Goal: Transaction & Acquisition: Purchase product/service

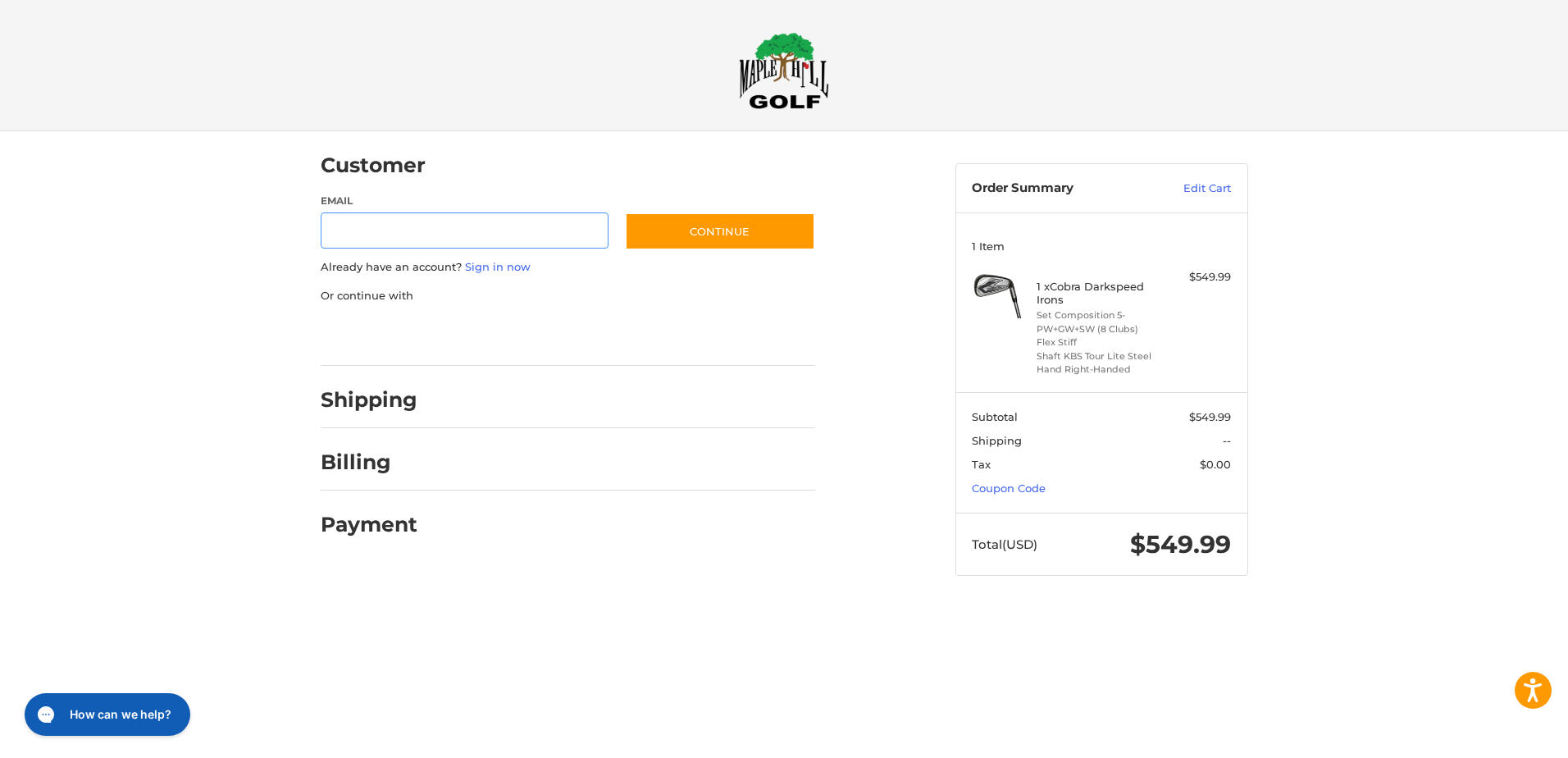
click at [346, 230] on input "Email" at bounding box center [465, 231] width 289 height 37
type input "**********"
click at [700, 234] on button "Continue" at bounding box center [719, 231] width 190 height 38
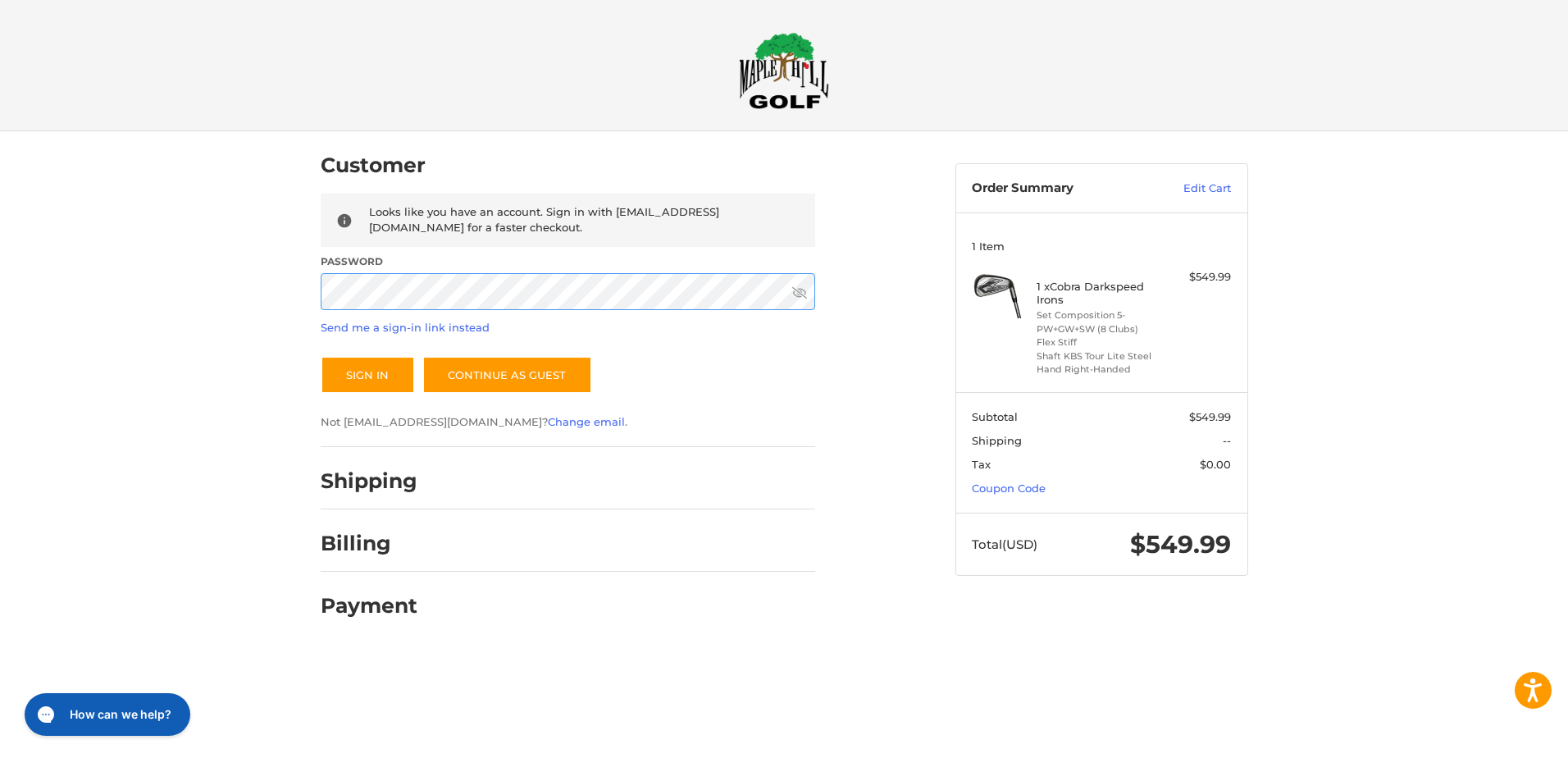
click at [321, 356] on button "Sign In" at bounding box center [368, 375] width 94 height 38
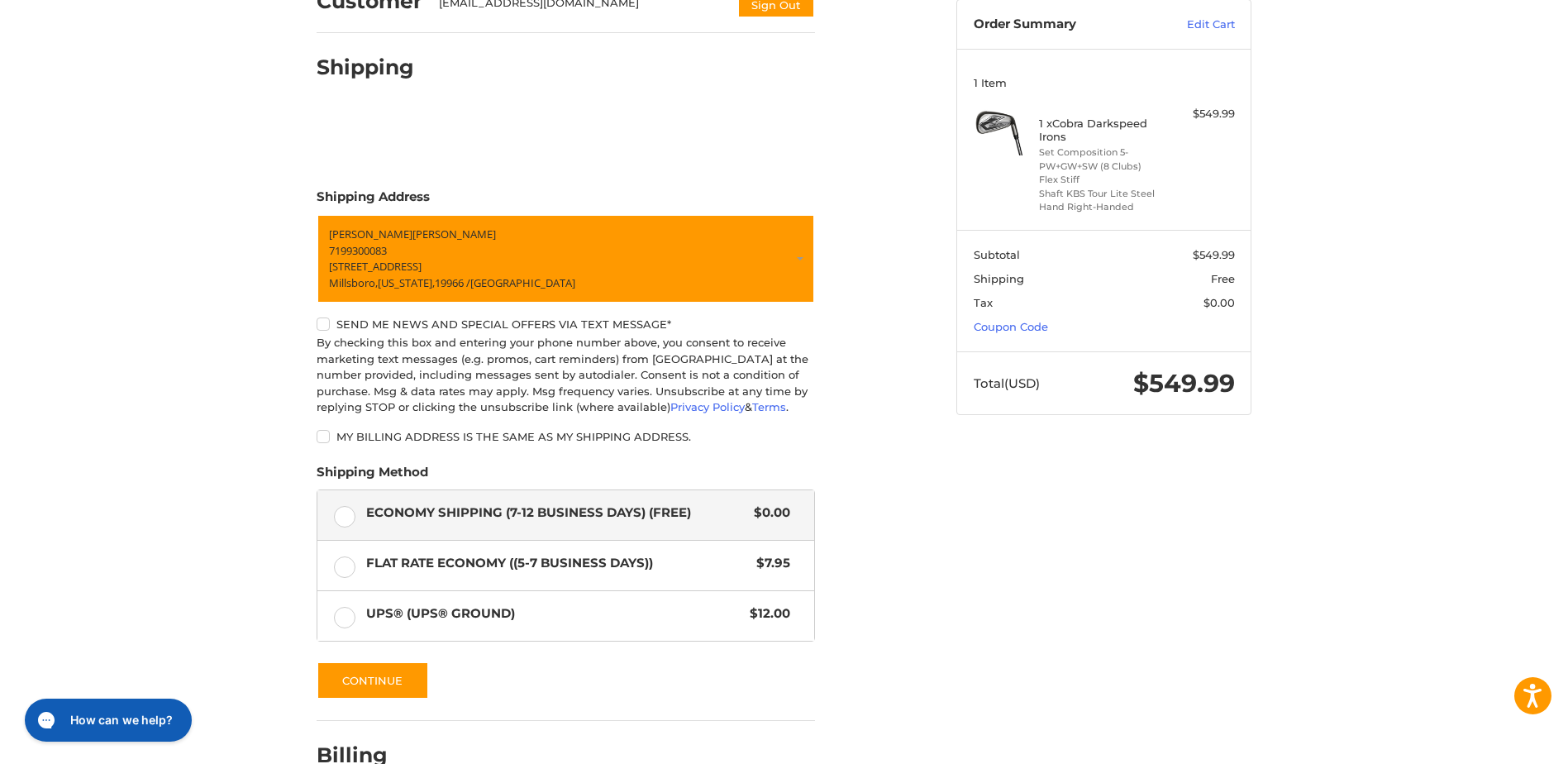
scroll to position [248, 0]
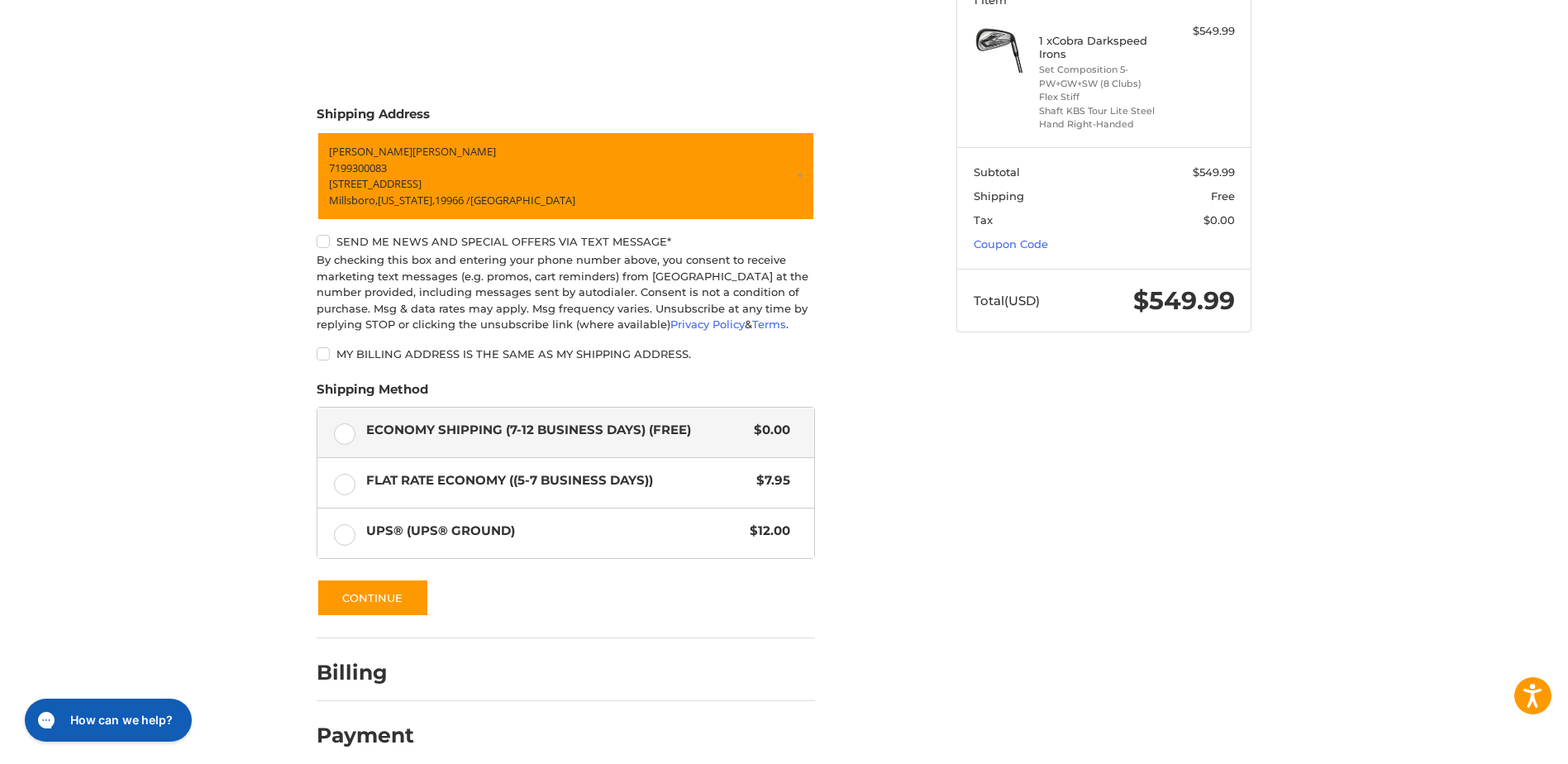
click at [320, 240] on label "Send me news and special offers via text message*" at bounding box center [565, 241] width 498 height 13
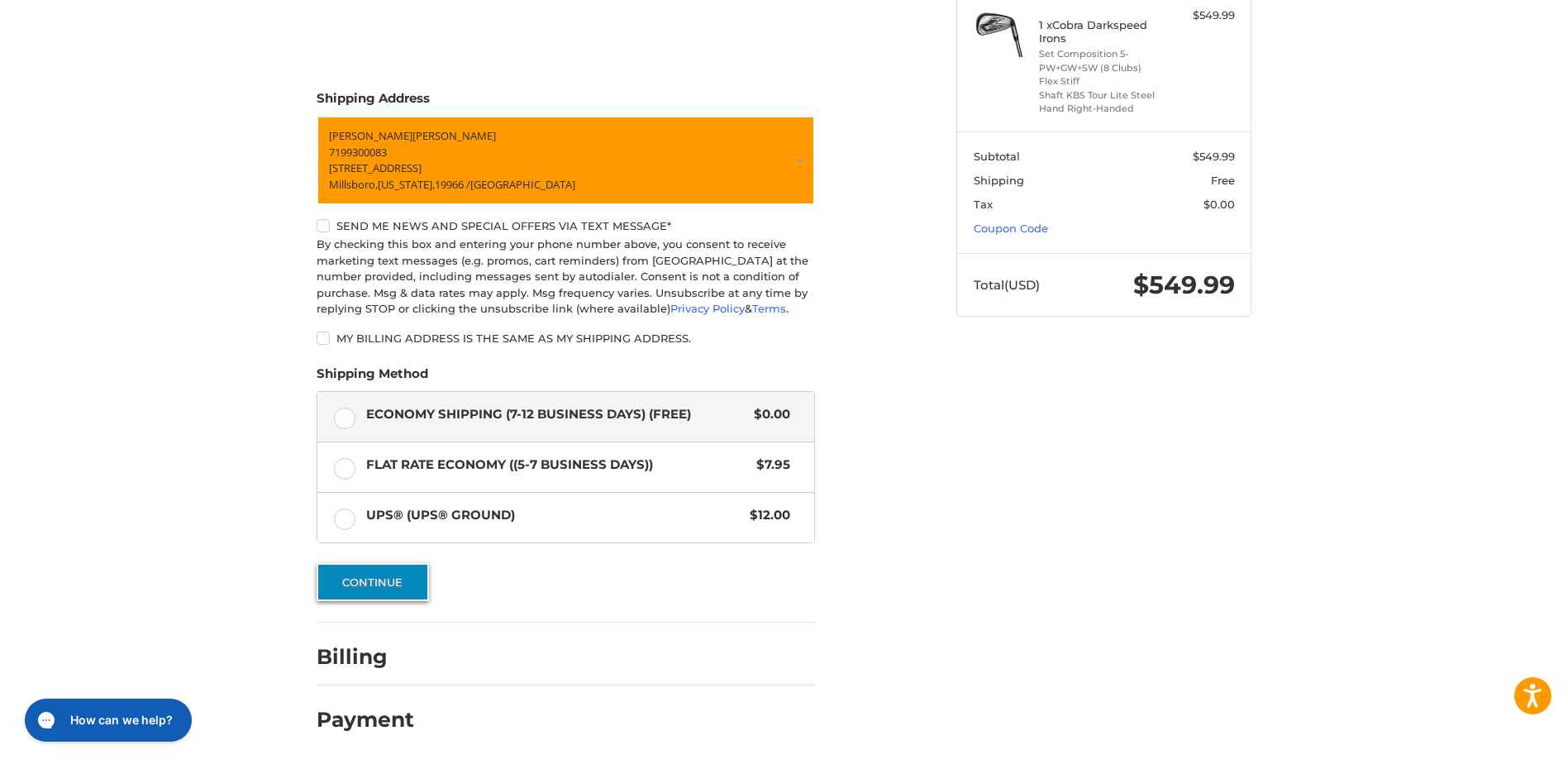
click at [372, 577] on button "Continue" at bounding box center [373, 581] width 112 height 38
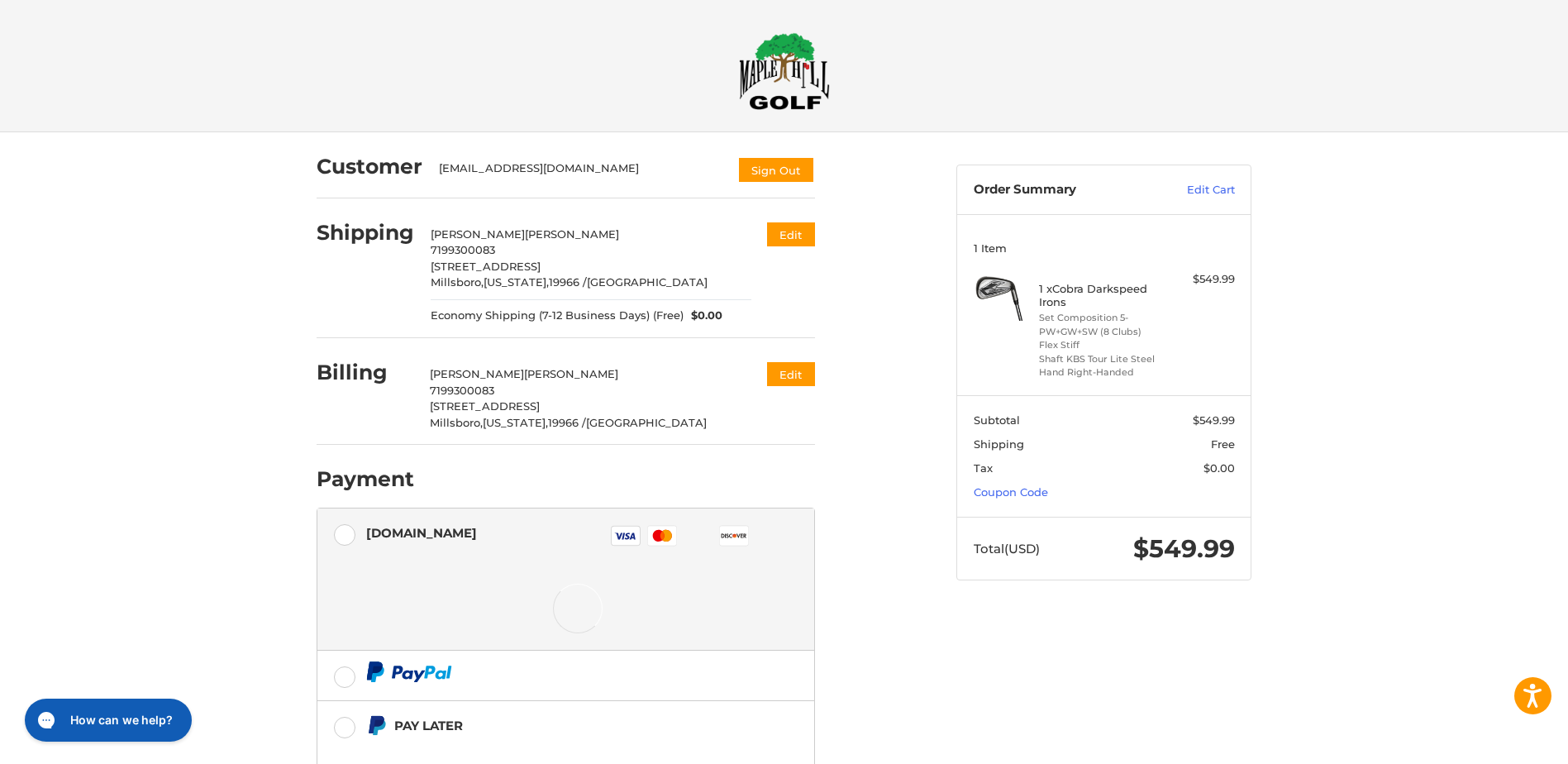
scroll to position [83, 0]
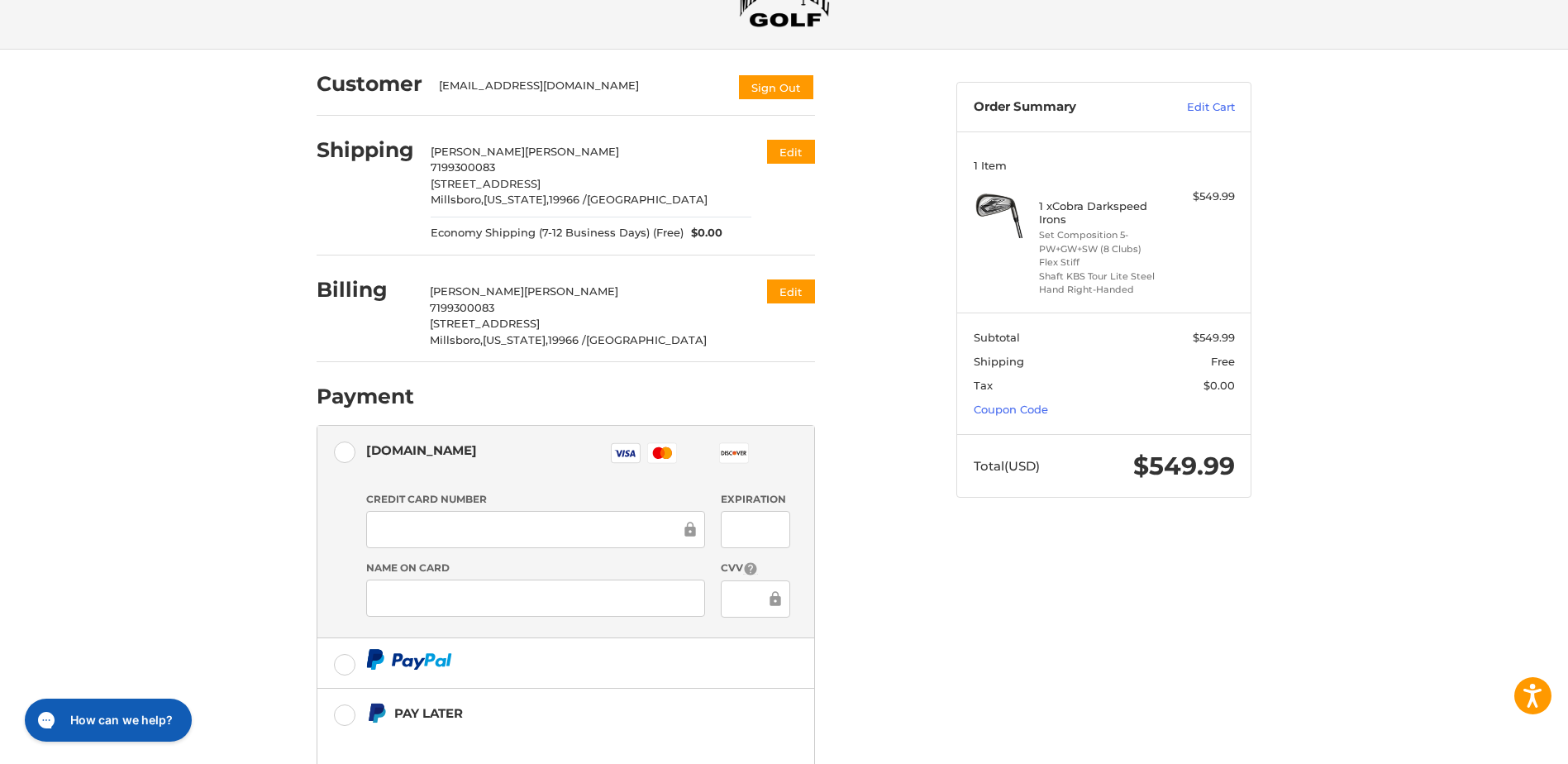
click at [418, 517] on div at bounding box center [535, 530] width 338 height 38
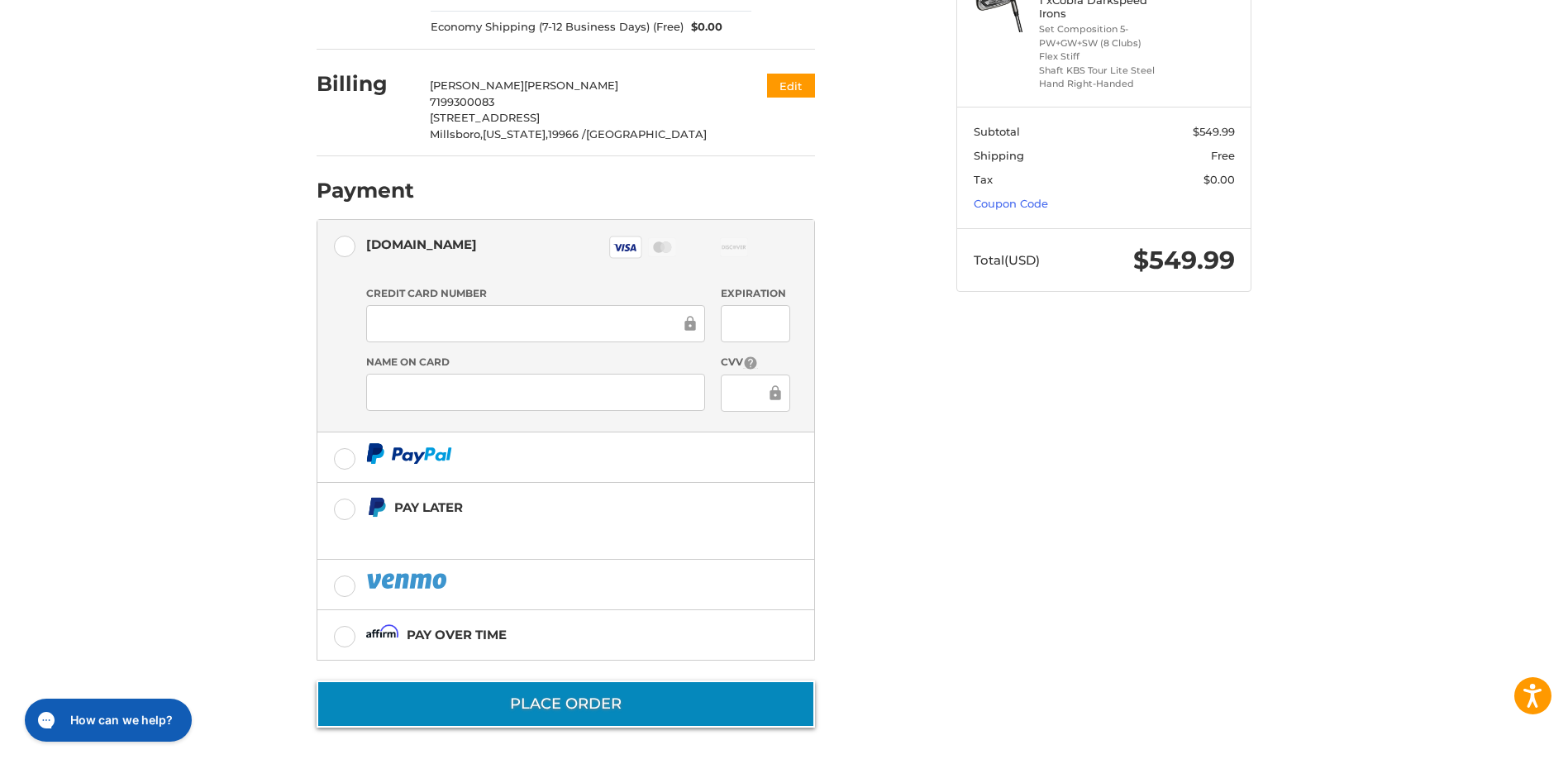
click at [574, 703] on button "Place Order" at bounding box center [565, 704] width 498 height 47
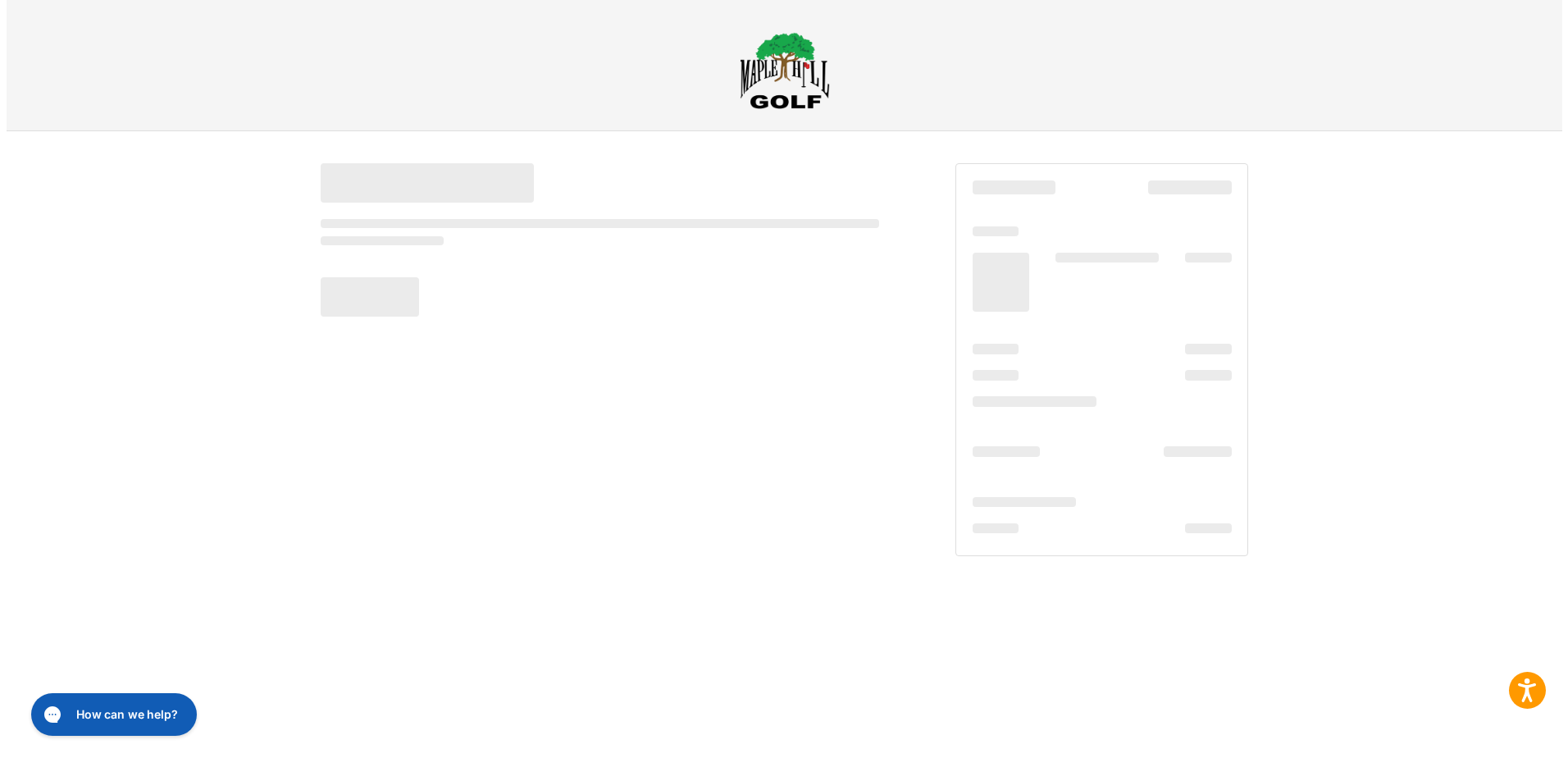
scroll to position [0, 0]
